Goal: Task Accomplishment & Management: Use online tool/utility

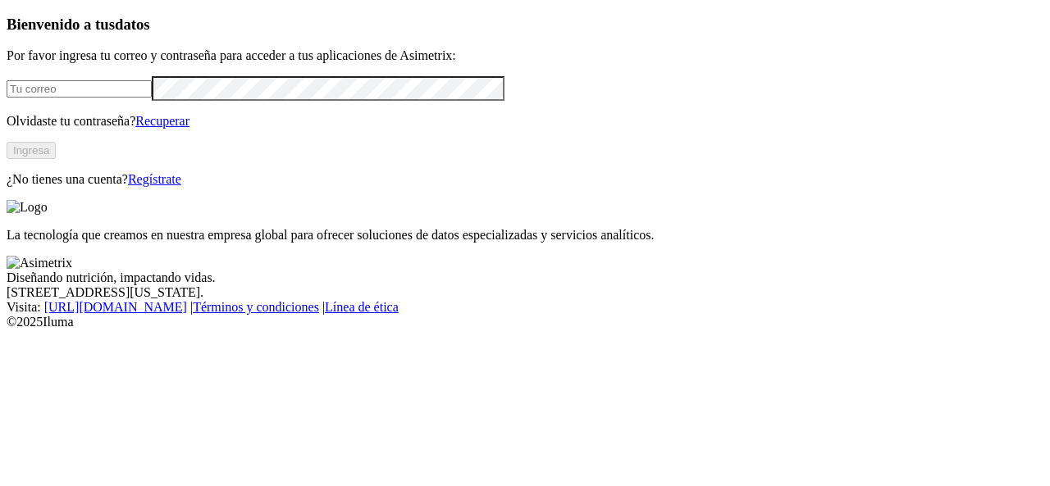
type input "[PERSON_NAME][EMAIL_ADDRESS][DOMAIN_NAME]"
click at [56, 159] on button "Ingresa" at bounding box center [31, 150] width 49 height 17
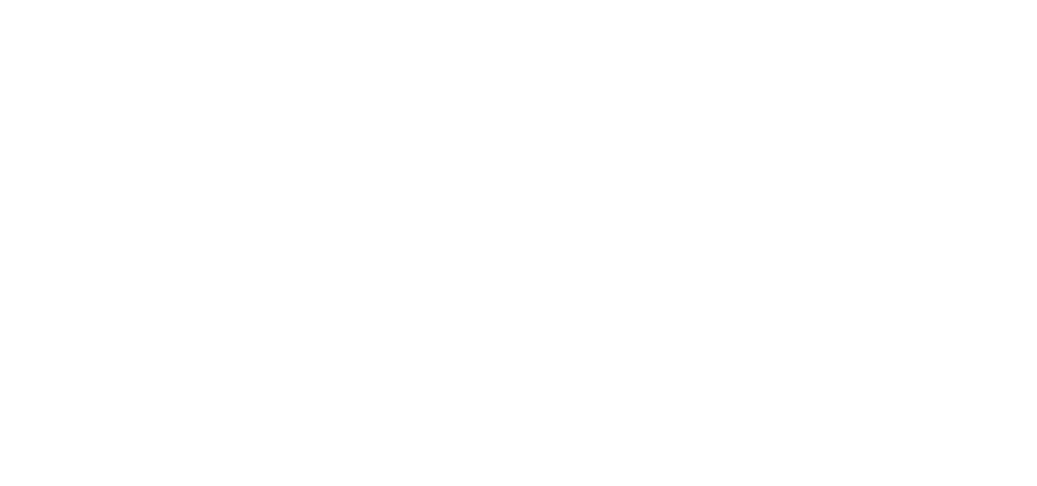
scroll to position [135, 0]
